Goal: Find specific page/section: Find specific page/section

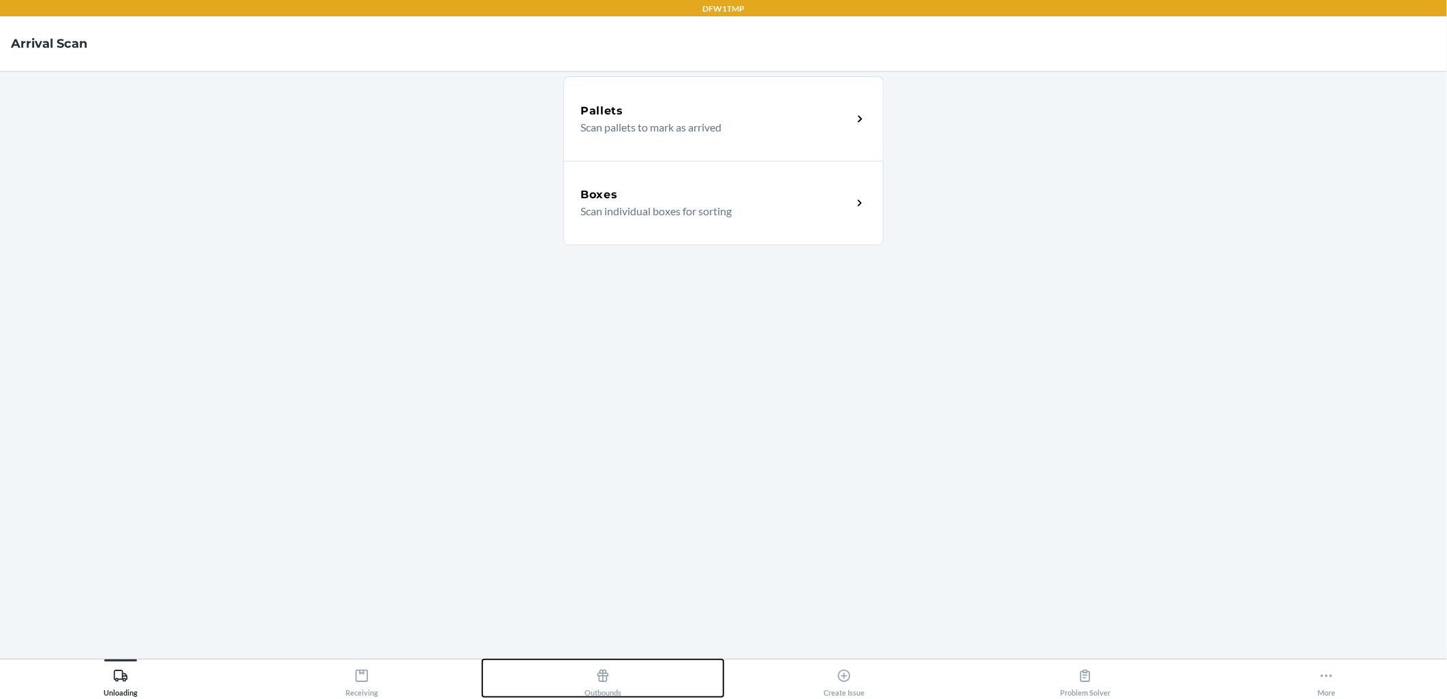
drag, startPoint x: 559, startPoint y: 675, endPoint x: 571, endPoint y: 675, distance: 11.6
click at [561, 676] on button "Outbounds" at bounding box center [602, 678] width 241 height 37
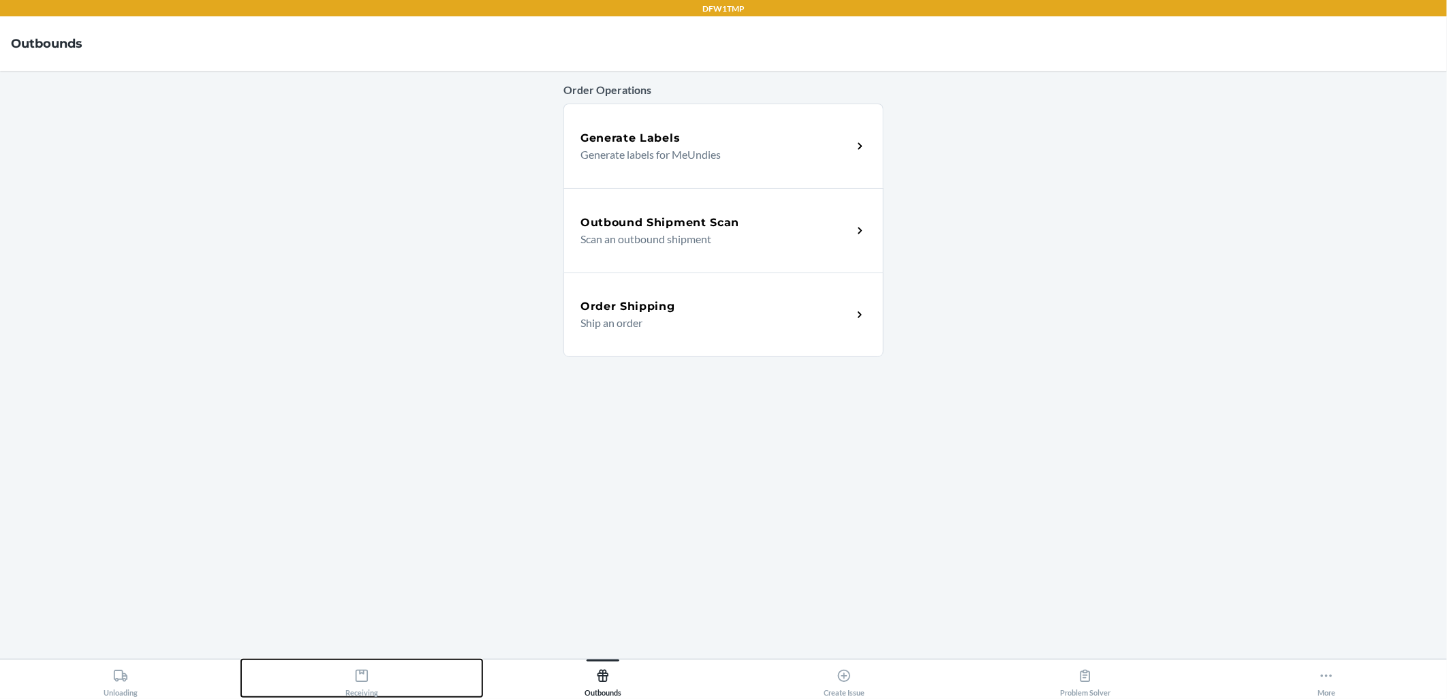
click at [377, 666] on div "Receiving" at bounding box center [361, 680] width 33 height 34
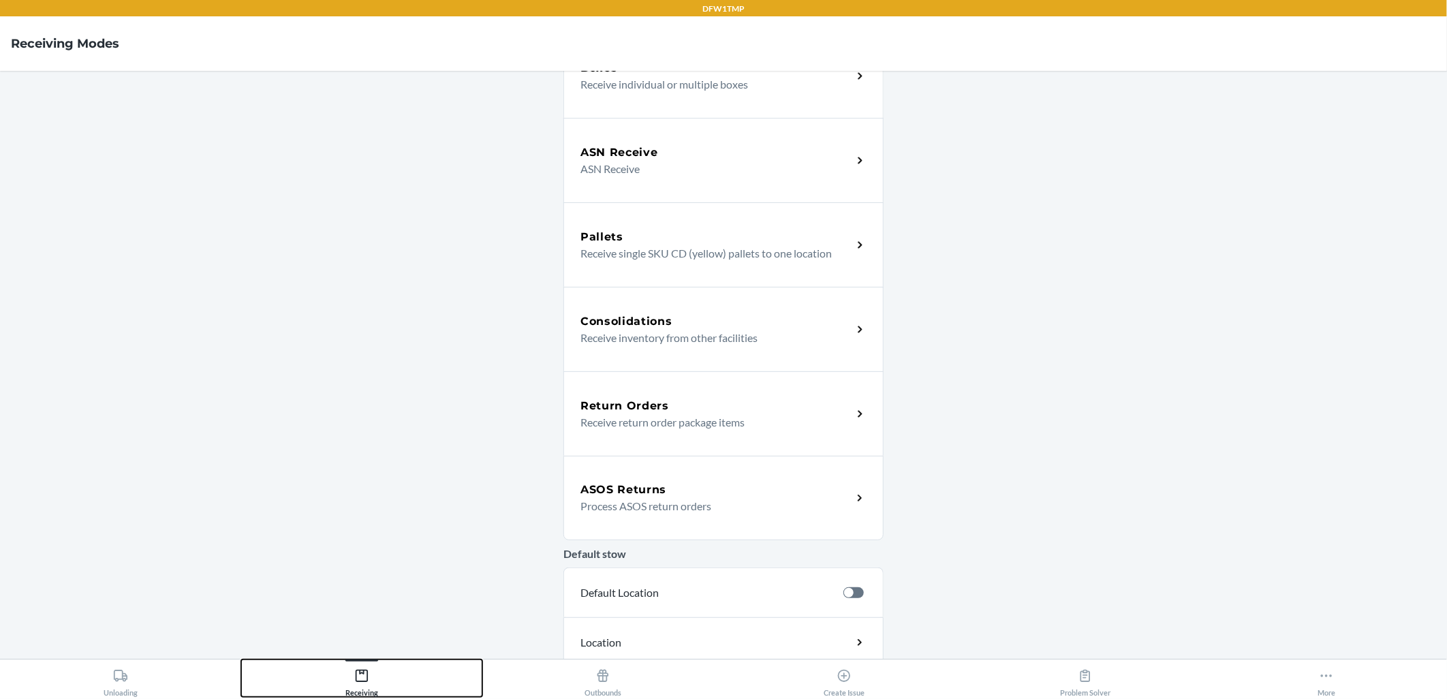
scroll to position [335, 0]
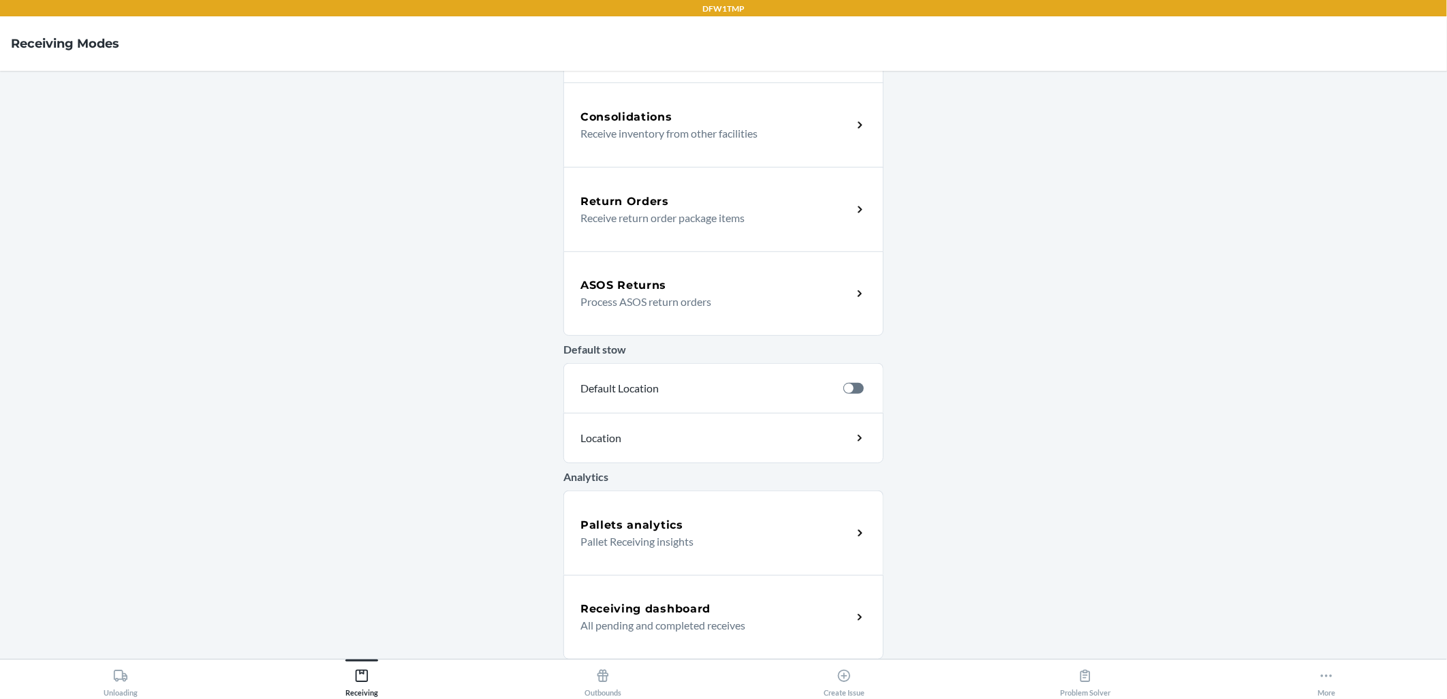
click at [700, 305] on p "Process ASOS return orders" at bounding box center [711, 302] width 261 height 16
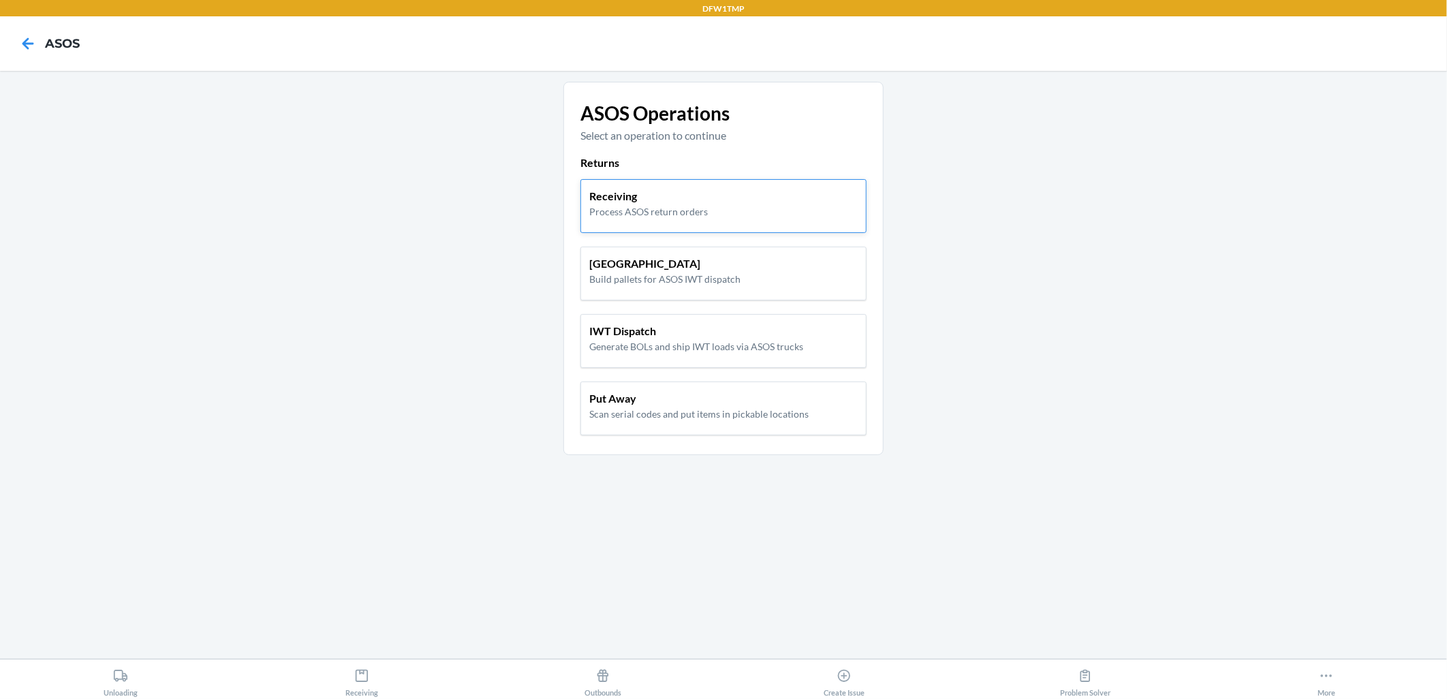
click at [686, 198] on p "Receiving" at bounding box center [648, 196] width 119 height 16
